Goal: Information Seeking & Learning: Learn about a topic

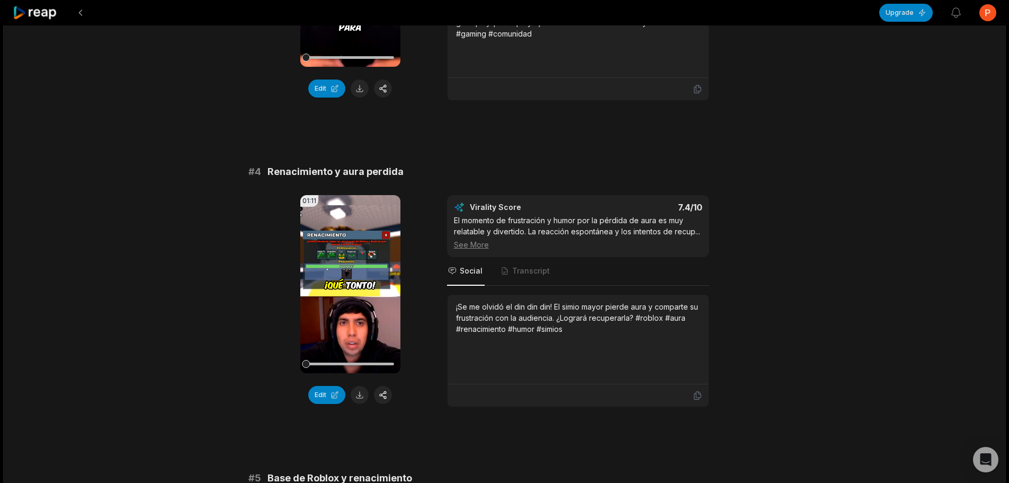
scroll to position [901, 0]
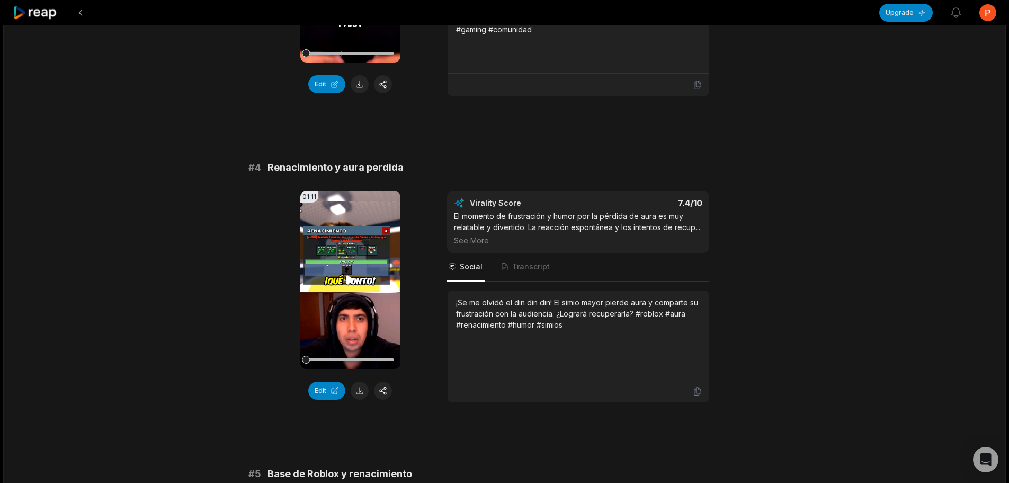
click at [354, 286] on icon at bounding box center [350, 279] width 13 height 13
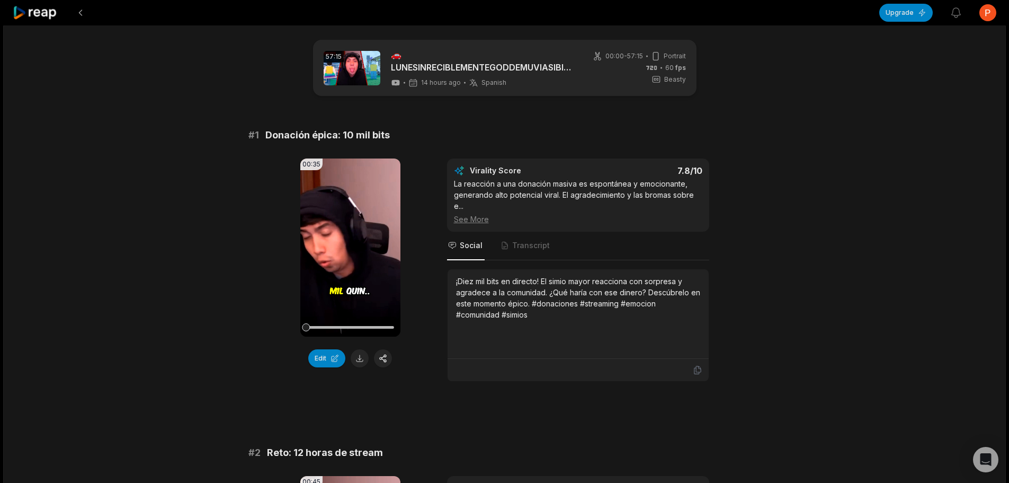
scroll to position [0, 0]
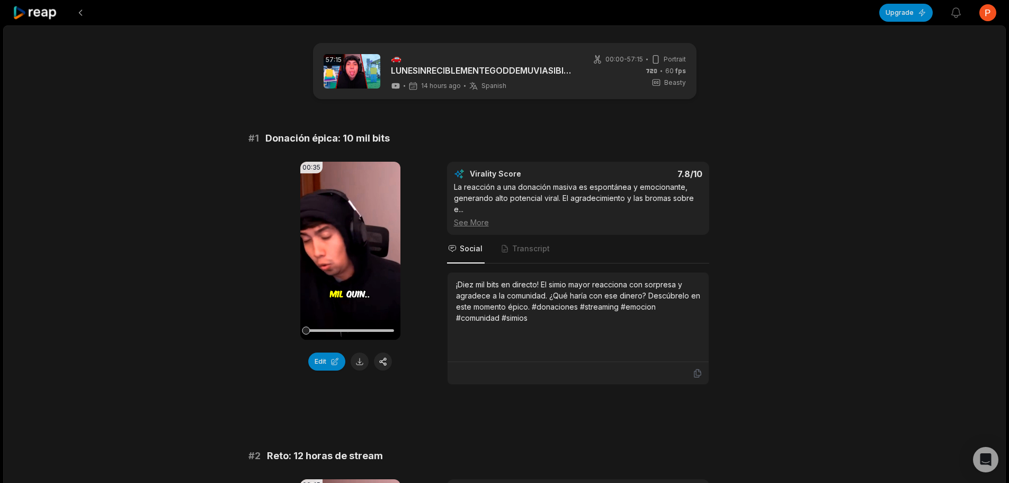
drag, startPoint x: 891, startPoint y: 7, endPoint x: 944, endPoint y: 82, distance: 91.2
click at [902, 19] on button "Upgrade" at bounding box center [907, 13] width 54 height 18
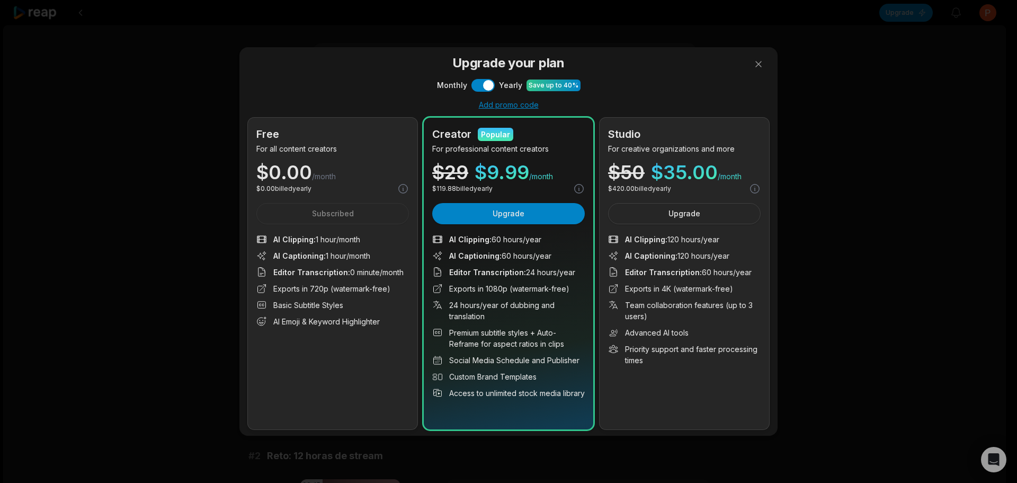
click at [477, 92] on div "Upgrade your plan Monthly Use setting Yearly Save up to 40% Add promo code Free…" at bounding box center [508, 242] width 521 height 376
click at [477, 85] on button "Use setting" at bounding box center [483, 85] width 23 height 13
click at [765, 59] on button at bounding box center [758, 64] width 21 height 21
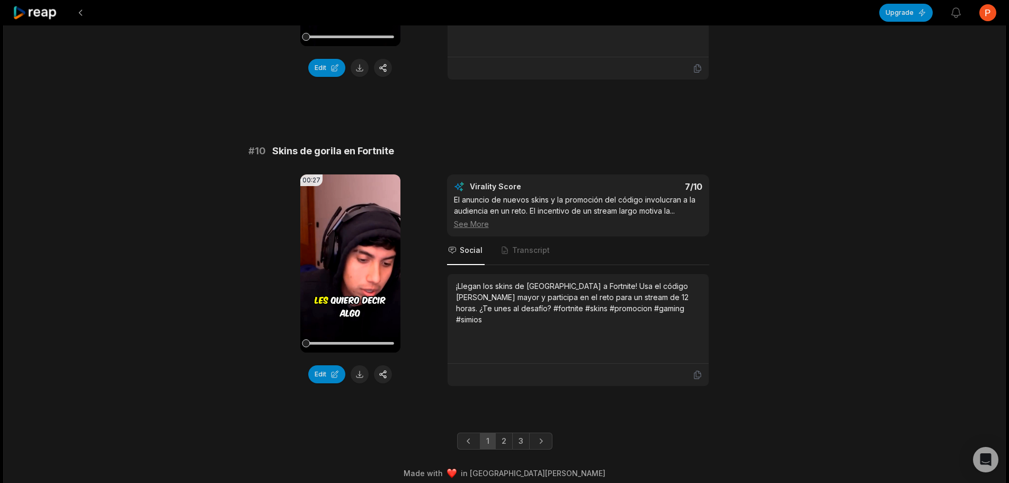
scroll to position [2786, 0]
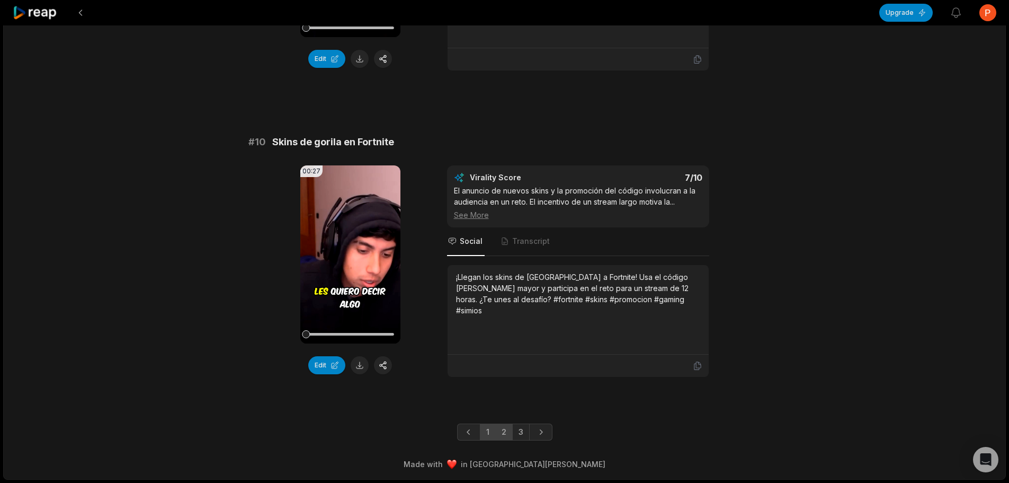
click at [509, 433] on link "2" at bounding box center [503, 431] width 17 height 17
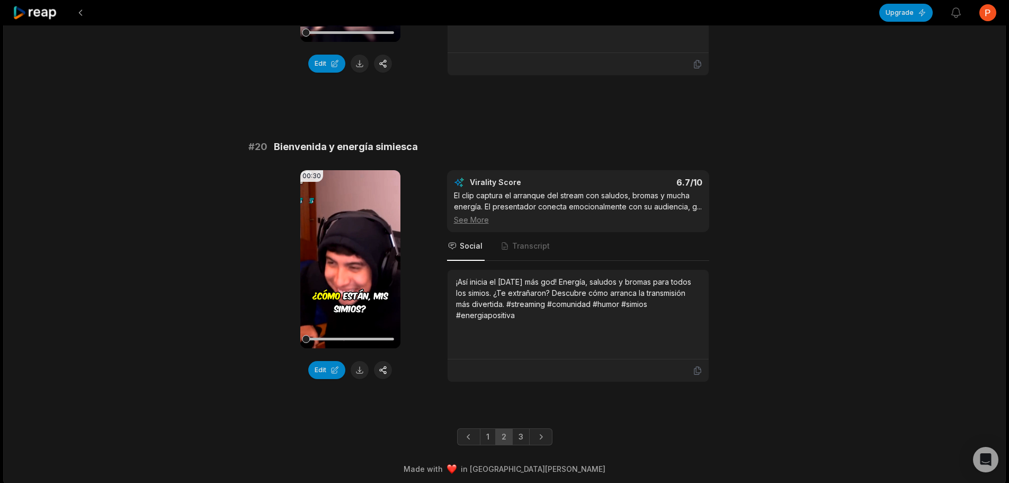
scroll to position [2808, 0]
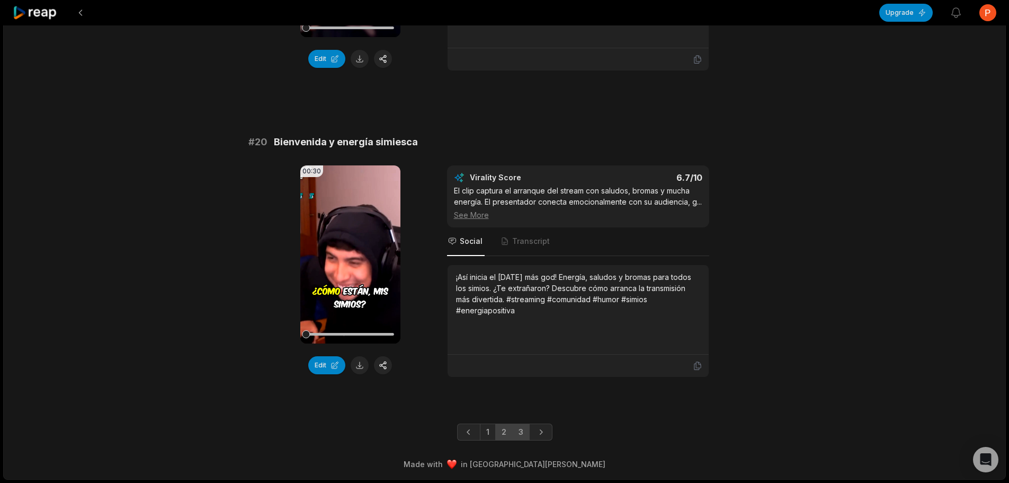
click at [521, 432] on link "3" at bounding box center [520, 431] width 17 height 17
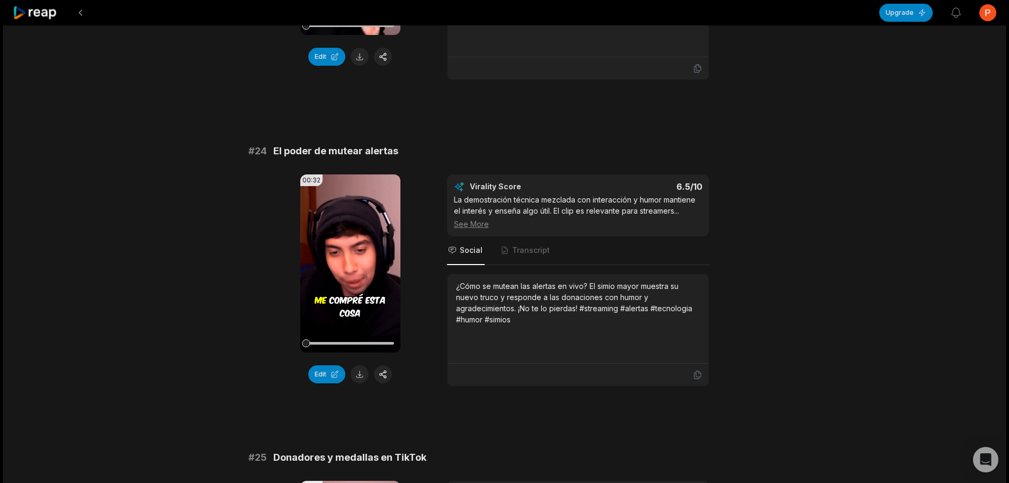
scroll to position [1007, 0]
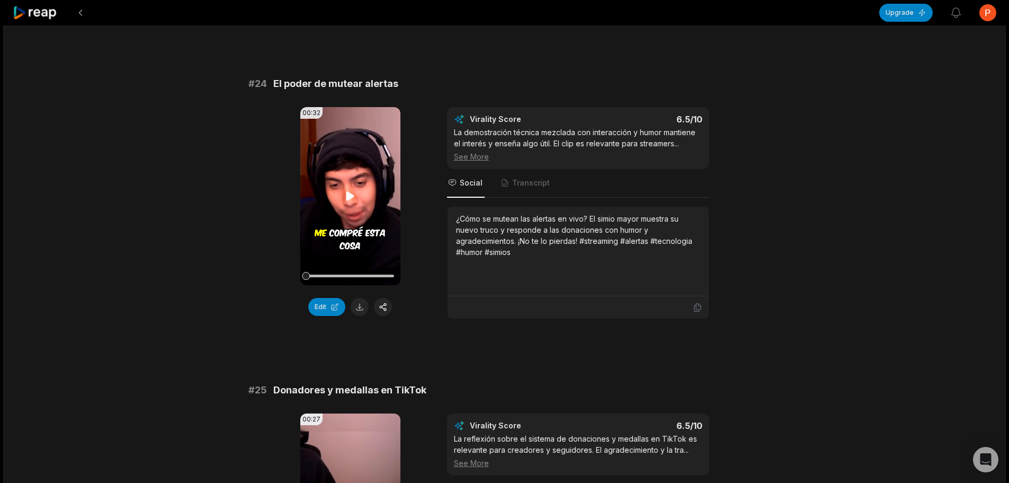
click at [351, 192] on icon at bounding box center [350, 196] width 13 height 13
click at [352, 192] on icon at bounding box center [350, 196] width 13 height 13
